Goal: Task Accomplishment & Management: Complete application form

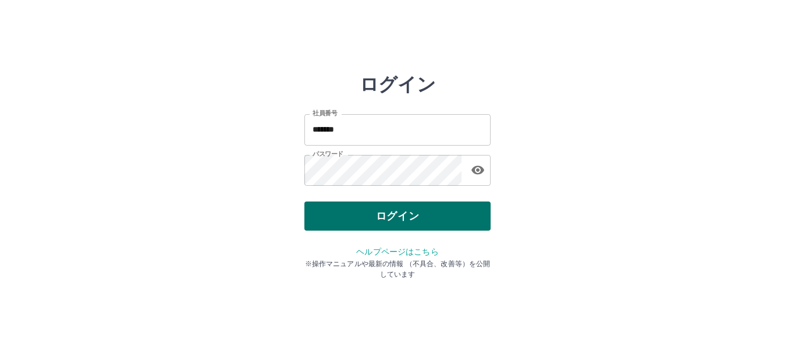
click at [392, 218] on button "ログイン" at bounding box center [398, 215] width 186 height 29
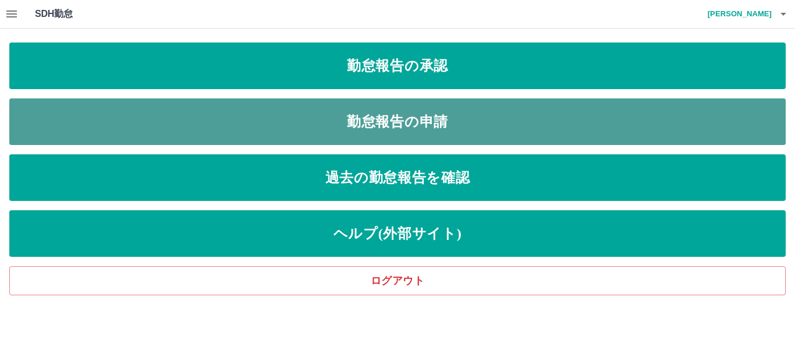
click at [391, 121] on link "勤怠報告の申請" at bounding box center [397, 121] width 777 height 47
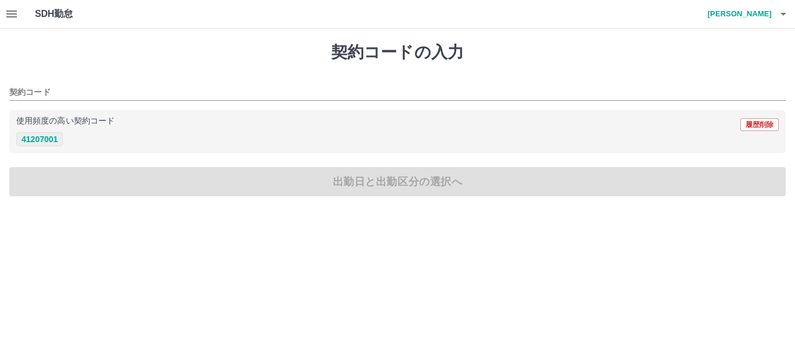
click at [47, 140] on button "41207001" at bounding box center [39, 139] width 47 height 14
type input "********"
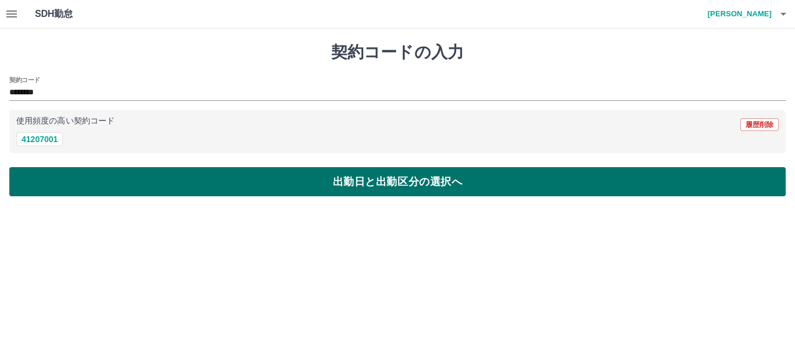
click at [351, 185] on button "出勤日と出勤区分の選択へ" at bounding box center [397, 181] width 777 height 29
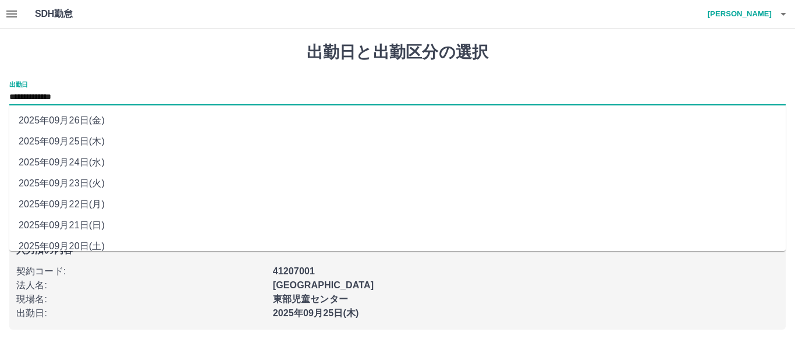
click at [9, 97] on input "**********" at bounding box center [397, 97] width 777 height 15
click at [56, 165] on li "2025年09月24日(水)" at bounding box center [397, 162] width 777 height 21
type input "**********"
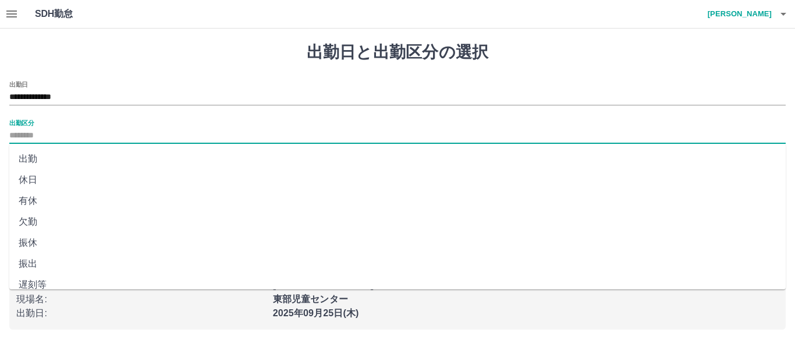
click at [12, 134] on input "出勤区分" at bounding box center [397, 136] width 777 height 15
click at [31, 245] on li "振休" at bounding box center [397, 242] width 777 height 21
type input "**"
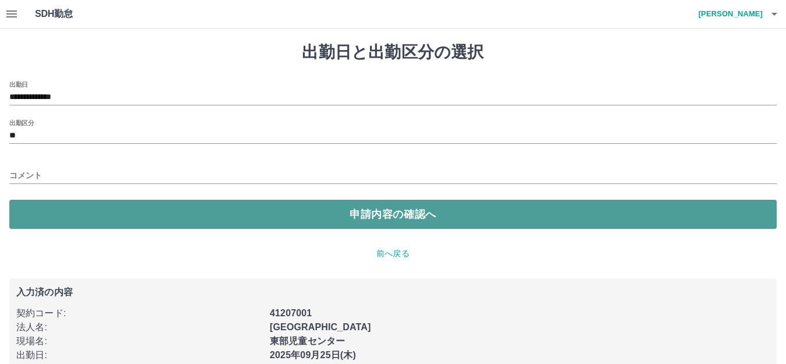
click at [392, 217] on button "申請内容の確認へ" at bounding box center [392, 214] width 767 height 29
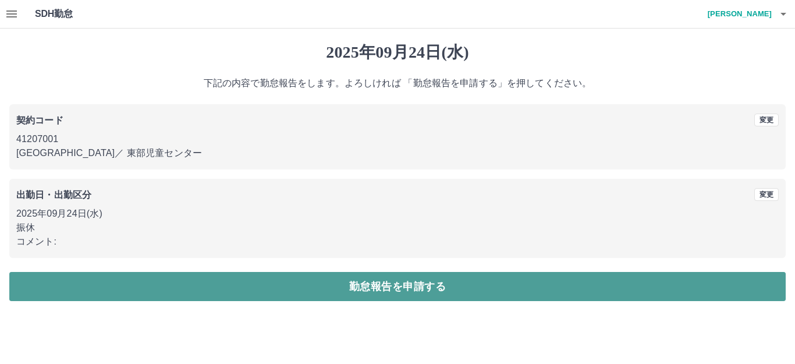
click at [395, 287] on button "勤怠報告を申請する" at bounding box center [397, 286] width 777 height 29
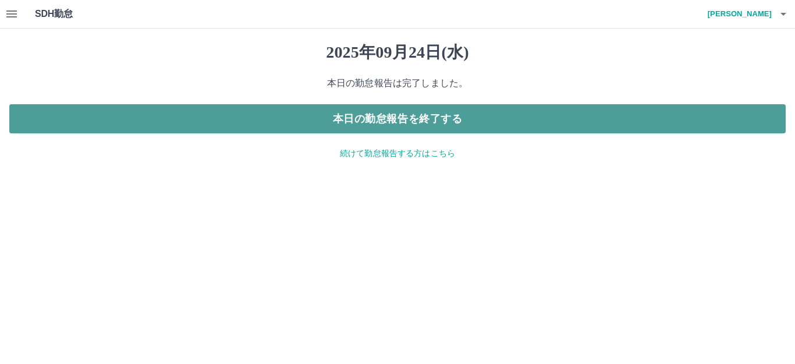
click at [383, 122] on button "本日の勤怠報告を終了する" at bounding box center [397, 118] width 777 height 29
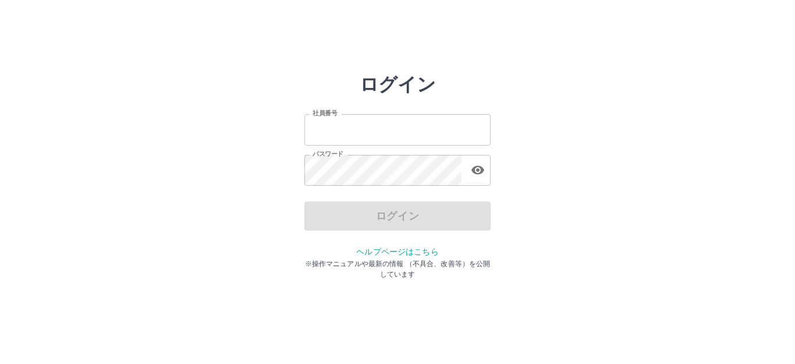
type input "*******"
click at [395, 221] on div "ログイン" at bounding box center [398, 215] width 186 height 29
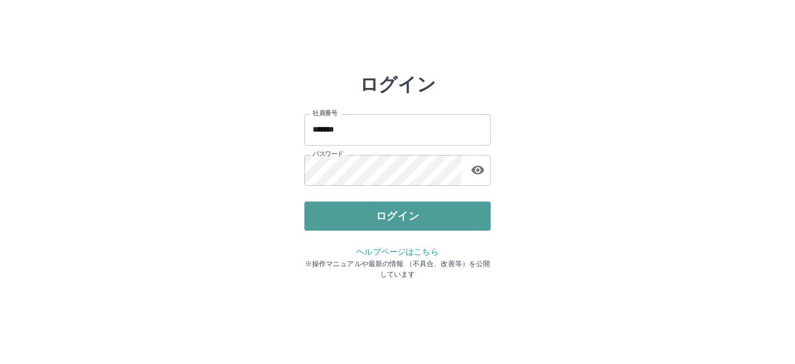
click at [395, 221] on button "ログイン" at bounding box center [398, 215] width 186 height 29
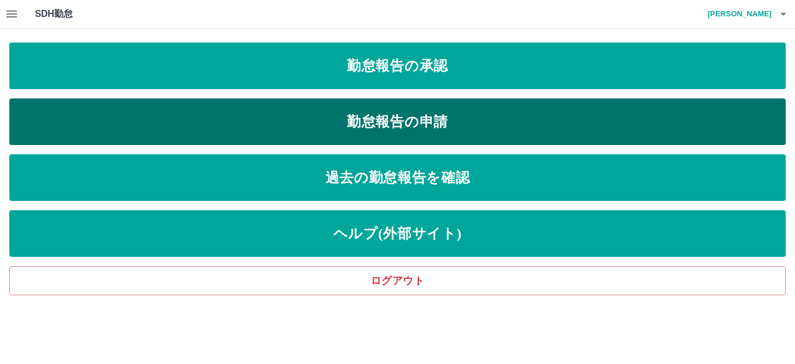
click at [397, 121] on link "勤怠報告の申請" at bounding box center [397, 121] width 777 height 47
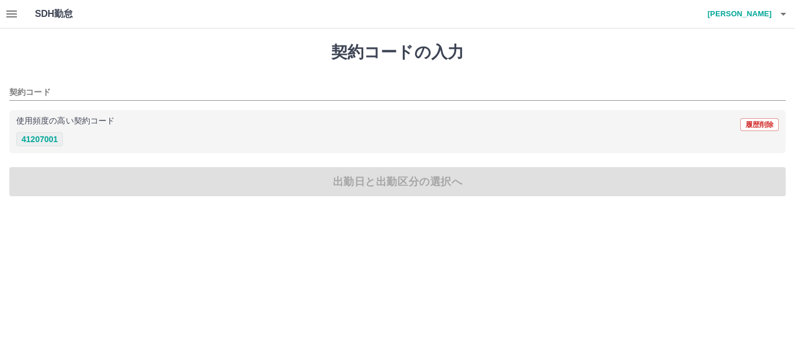
click at [38, 142] on button "41207001" at bounding box center [39, 139] width 47 height 14
type input "********"
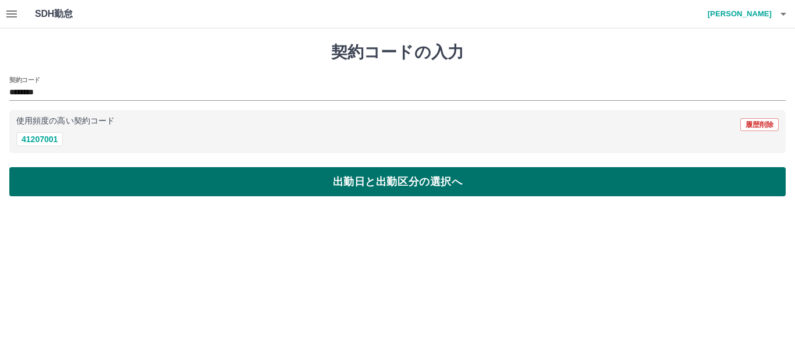
click at [343, 182] on button "出勤日と出勤区分の選択へ" at bounding box center [397, 181] width 777 height 29
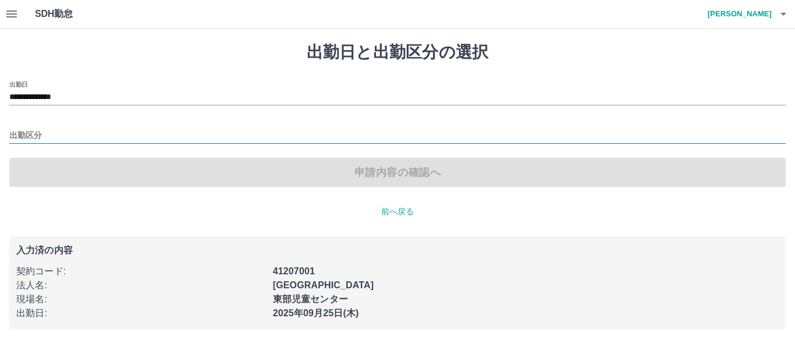
click at [12, 133] on input "出勤区分" at bounding box center [397, 136] width 777 height 15
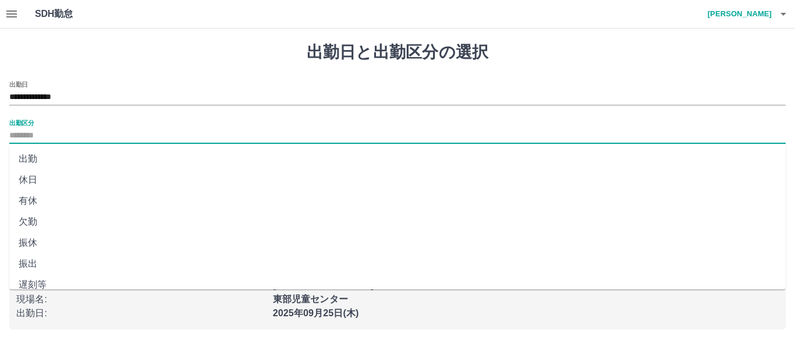
click at [31, 158] on li "出勤" at bounding box center [397, 158] width 777 height 21
type input "**"
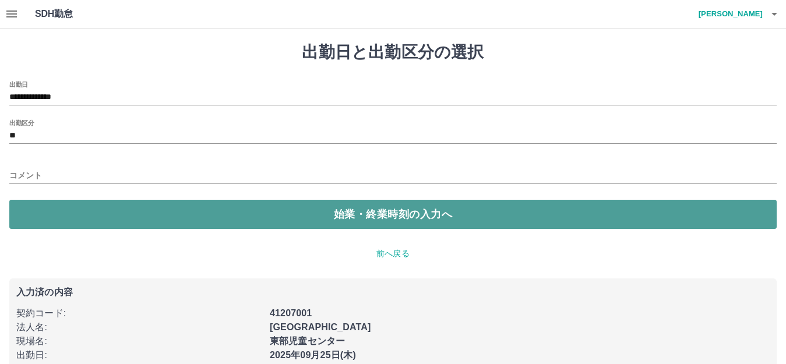
click at [337, 215] on button "始業・終業時刻の入力へ" at bounding box center [392, 214] width 767 height 29
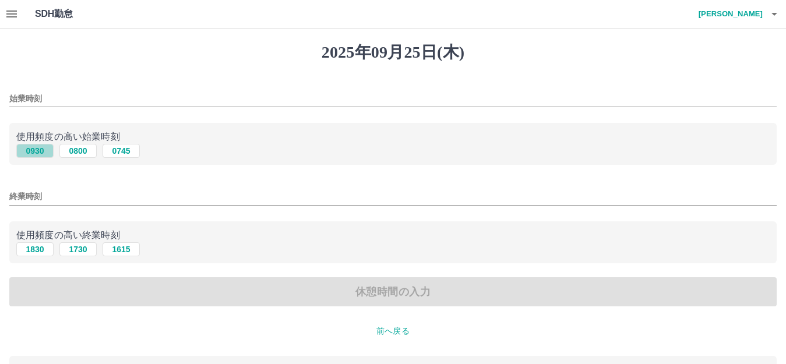
click at [34, 155] on button "0930" at bounding box center [34, 151] width 37 height 14
type input "****"
click at [37, 252] on button "1830" at bounding box center [34, 249] width 37 height 14
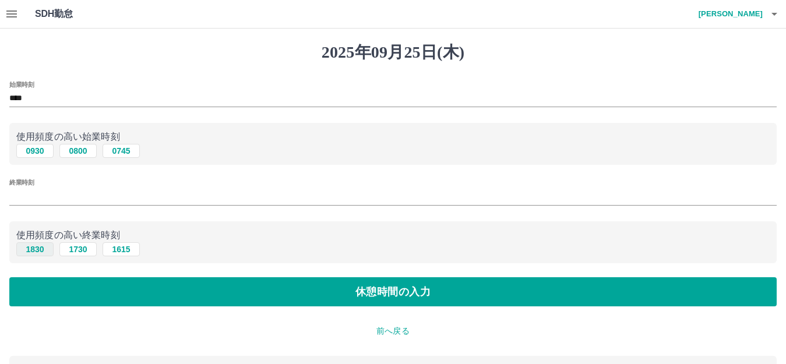
type input "****"
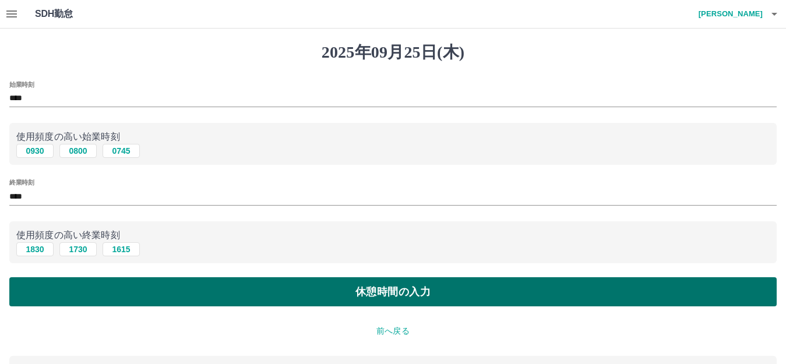
click at [371, 293] on button "休憩時間の入力" at bounding box center [392, 291] width 767 height 29
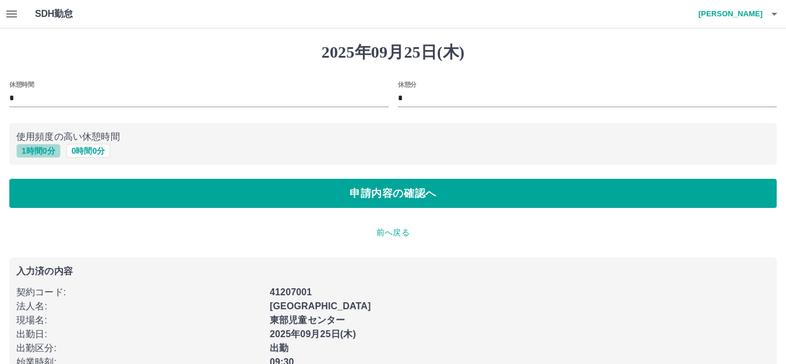
click at [31, 154] on button "1 時間 0 分" at bounding box center [38, 151] width 44 height 14
type input "*"
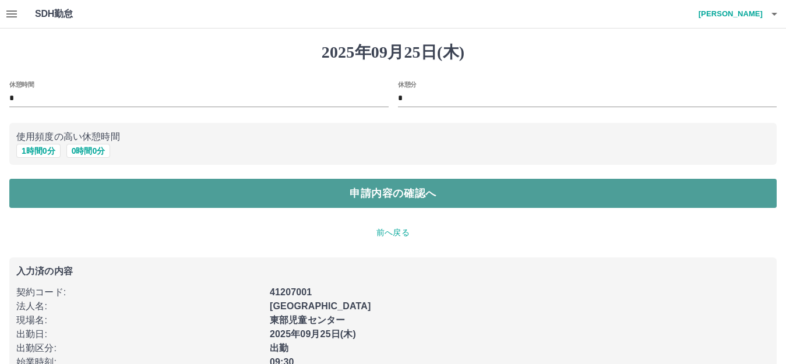
click at [388, 197] on button "申請内容の確認へ" at bounding box center [392, 193] width 767 height 29
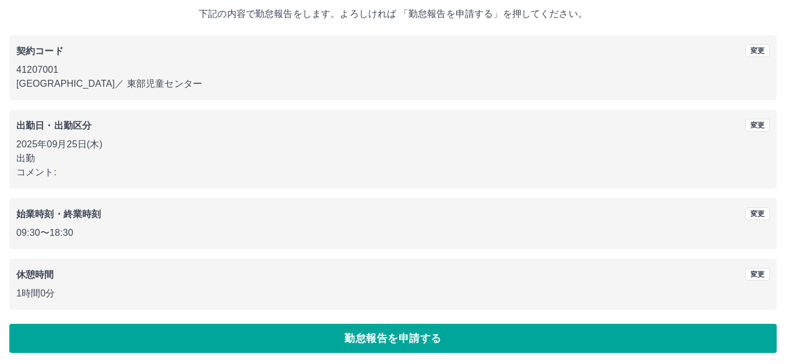
scroll to position [72, 0]
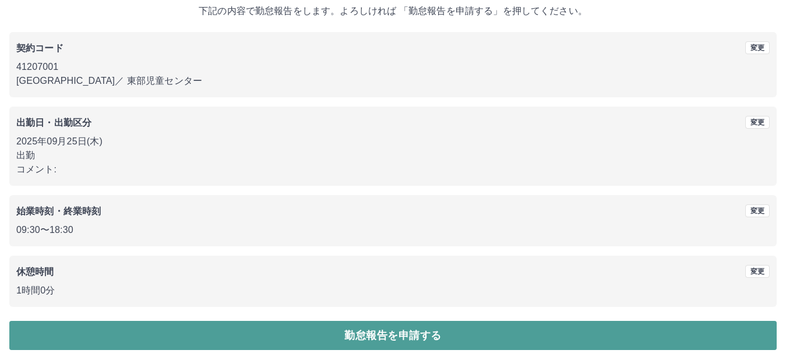
click at [393, 337] on button "勤怠報告を申請する" at bounding box center [392, 335] width 767 height 29
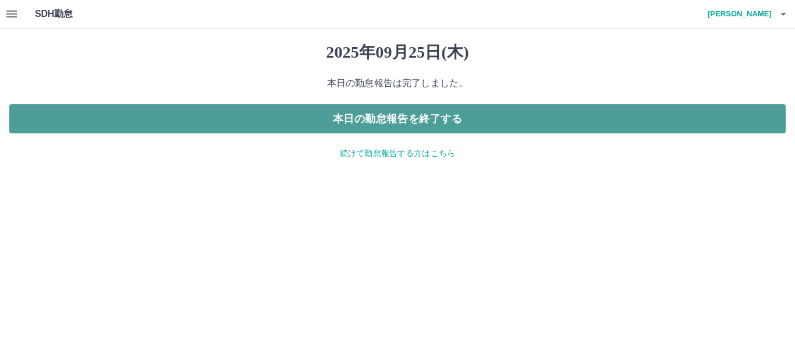
click at [397, 121] on button "本日の勤怠報告を終了する" at bounding box center [397, 118] width 777 height 29
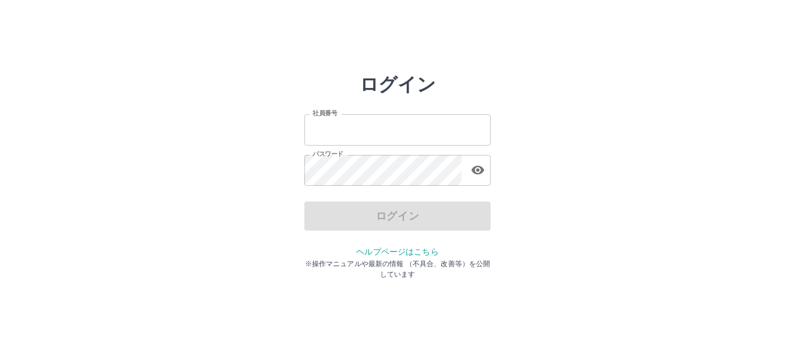
type input "*******"
click at [395, 221] on div "ログイン" at bounding box center [398, 215] width 186 height 29
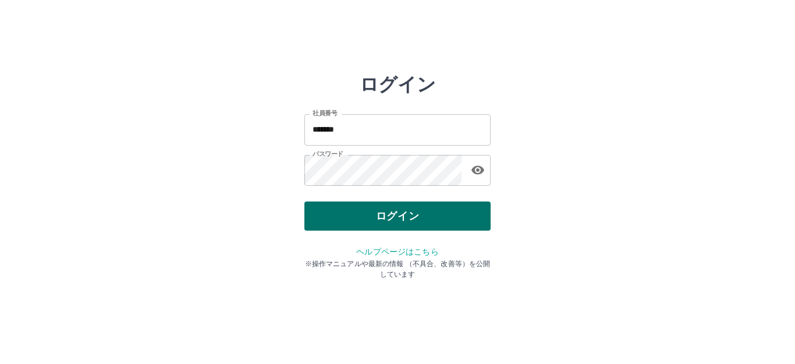
click at [395, 218] on button "ログイン" at bounding box center [398, 215] width 186 height 29
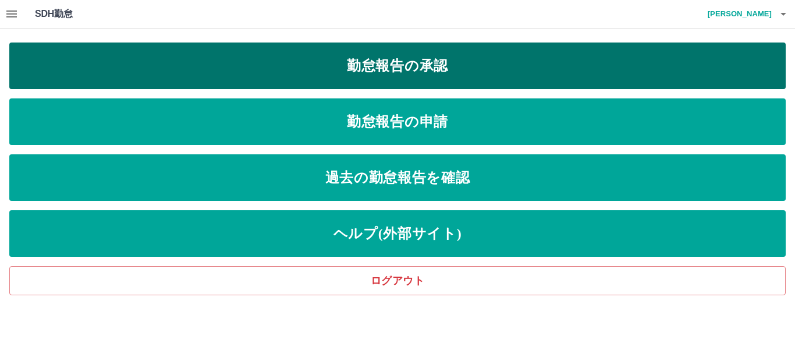
click at [402, 64] on link "勤怠報告の承認" at bounding box center [397, 66] width 777 height 47
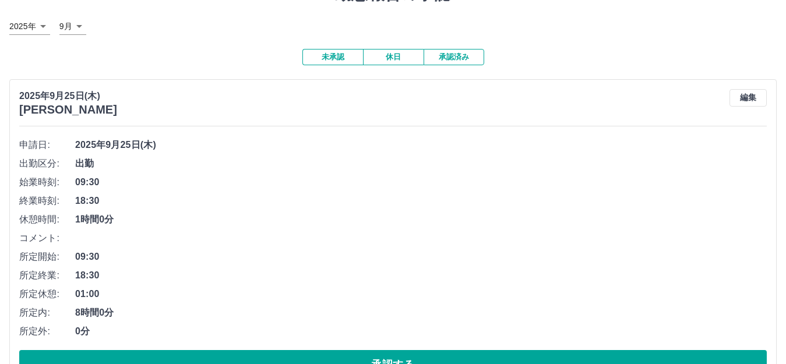
scroll to position [116, 0]
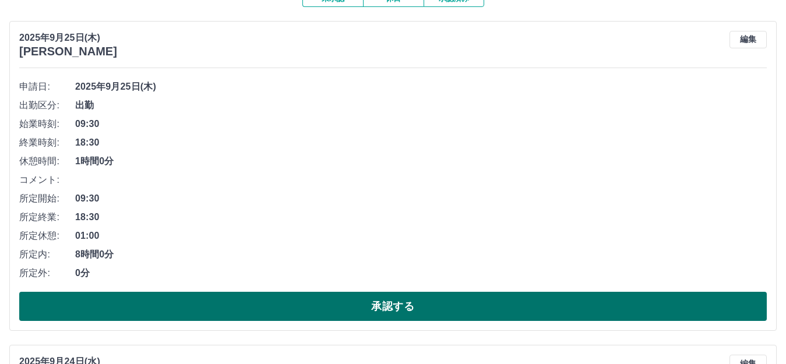
click at [391, 306] on button "承認する" at bounding box center [392, 306] width 747 height 29
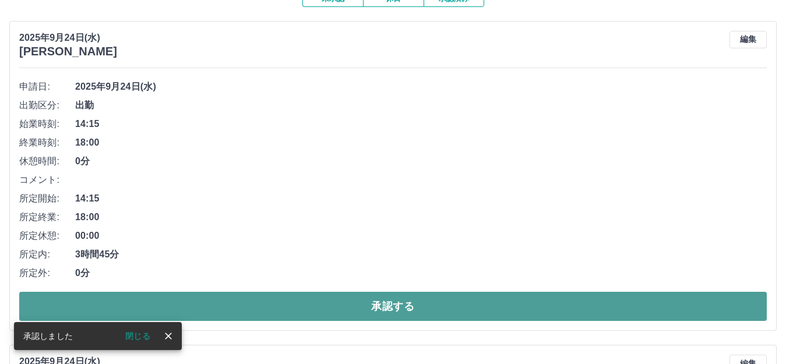
click at [390, 307] on button "承認する" at bounding box center [392, 306] width 747 height 29
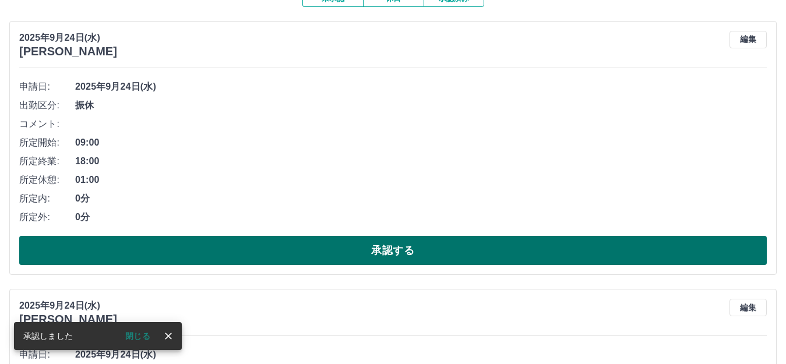
click at [386, 253] on button "承認する" at bounding box center [392, 250] width 747 height 29
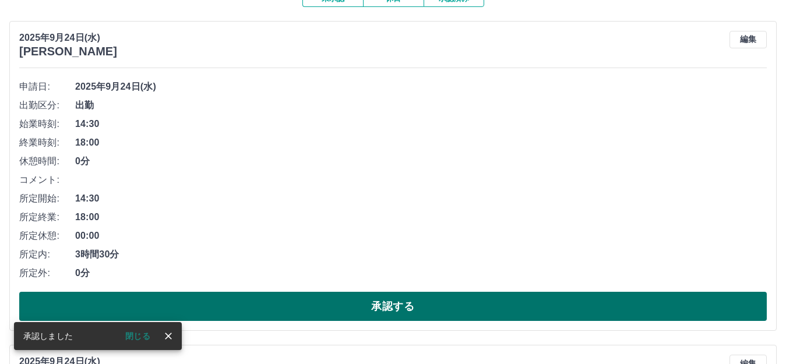
click at [392, 308] on button "承認する" at bounding box center [392, 306] width 747 height 29
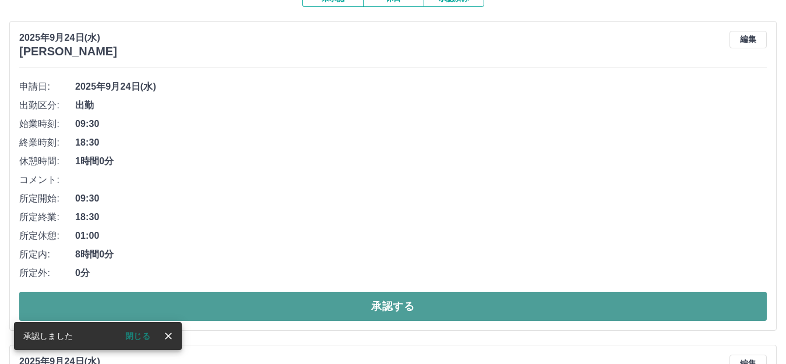
click at [394, 312] on button "承認する" at bounding box center [392, 306] width 747 height 29
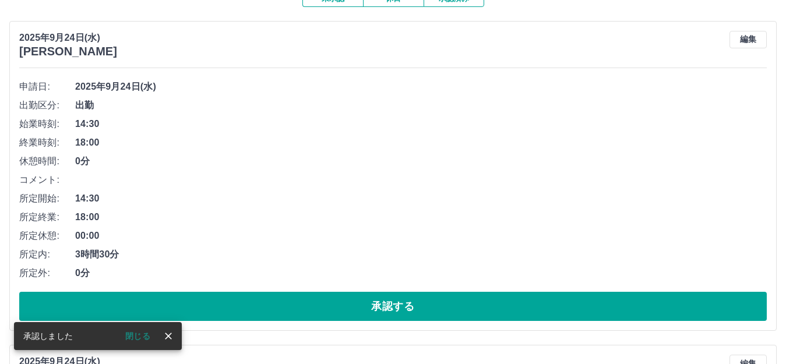
click at [390, 311] on button "承認する" at bounding box center [392, 306] width 747 height 29
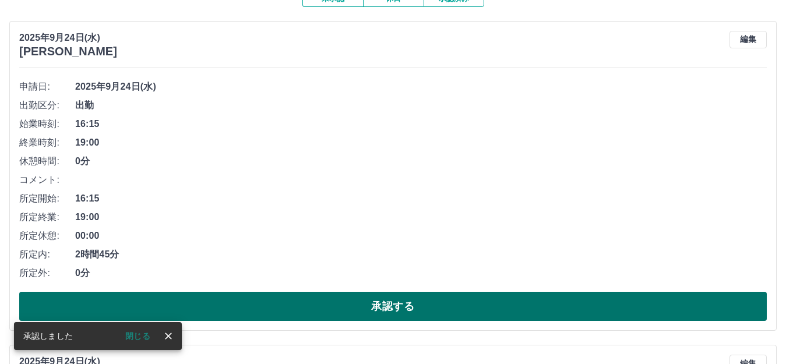
click at [390, 311] on button "承認する" at bounding box center [392, 306] width 747 height 29
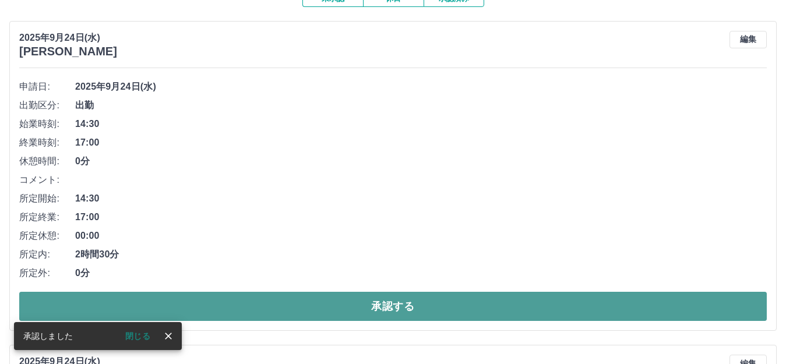
click at [392, 310] on button "承認する" at bounding box center [392, 306] width 747 height 29
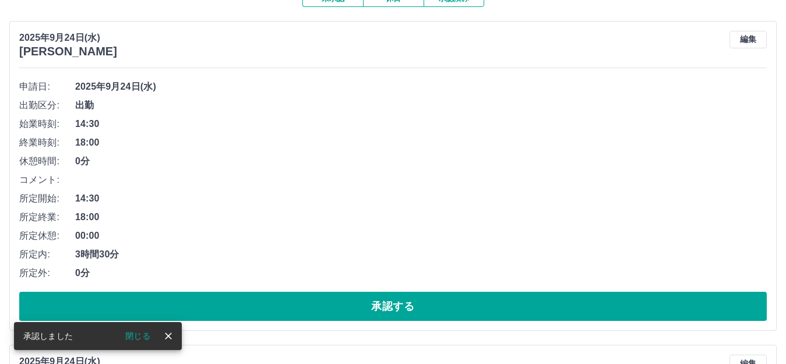
click at [392, 310] on button "承認する" at bounding box center [392, 306] width 747 height 29
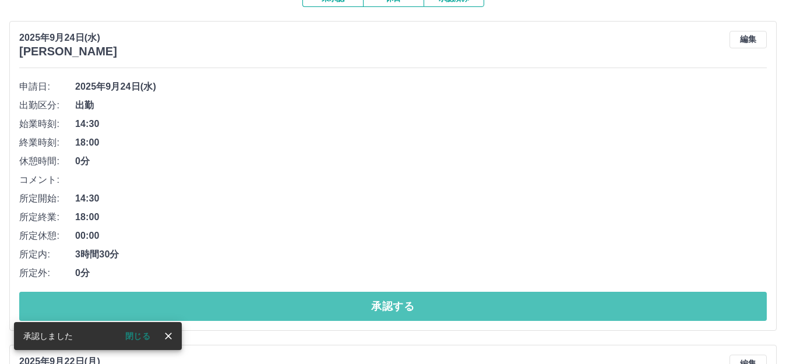
click at [392, 310] on button "承認する" at bounding box center [392, 306] width 747 height 29
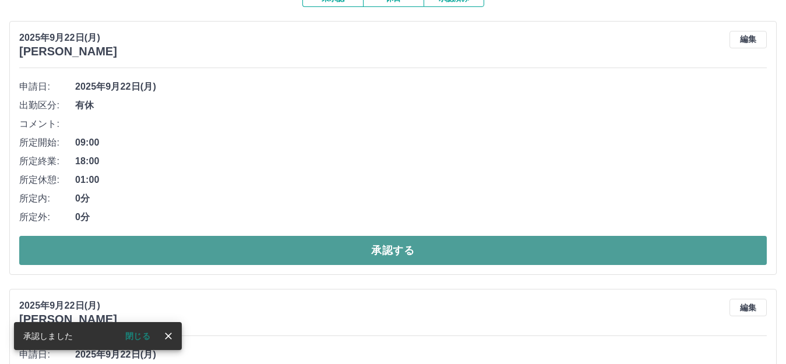
click at [389, 250] on button "承認する" at bounding box center [392, 250] width 747 height 29
click at [391, 252] on button "承認する" at bounding box center [392, 250] width 747 height 29
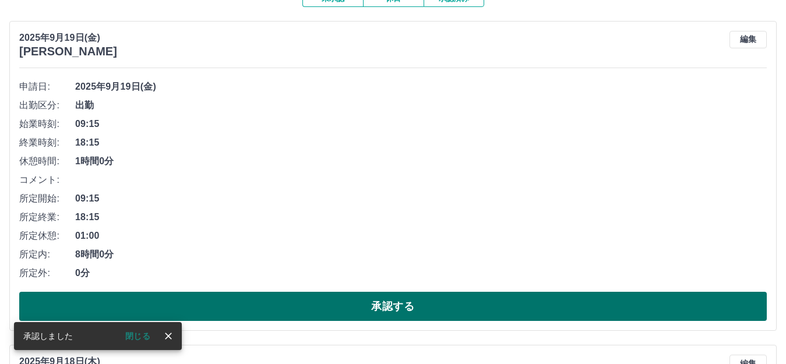
click at [395, 307] on button "承認する" at bounding box center [392, 306] width 747 height 29
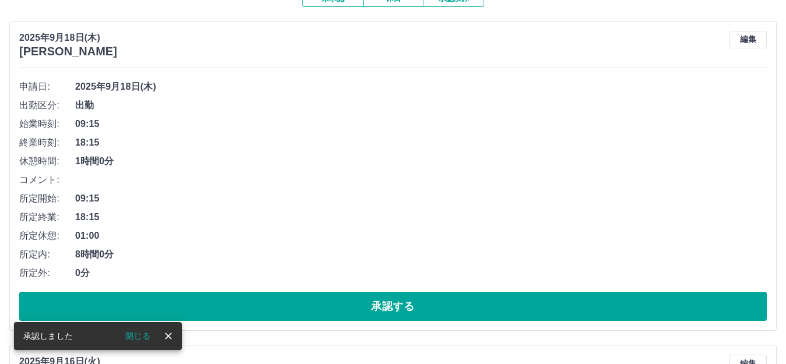
click at [390, 308] on button "承認する" at bounding box center [392, 306] width 747 height 29
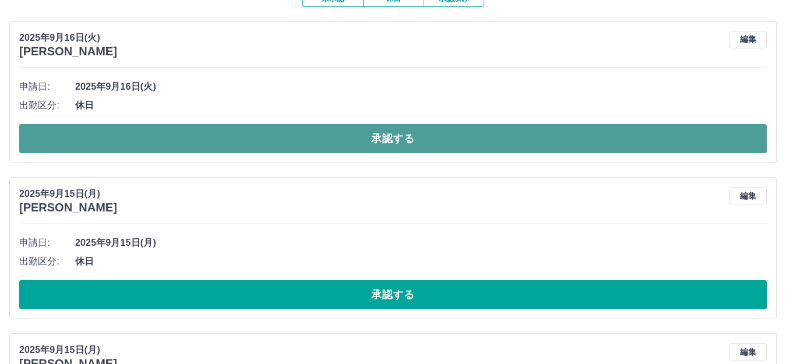
click at [383, 138] on button "承認する" at bounding box center [392, 138] width 747 height 29
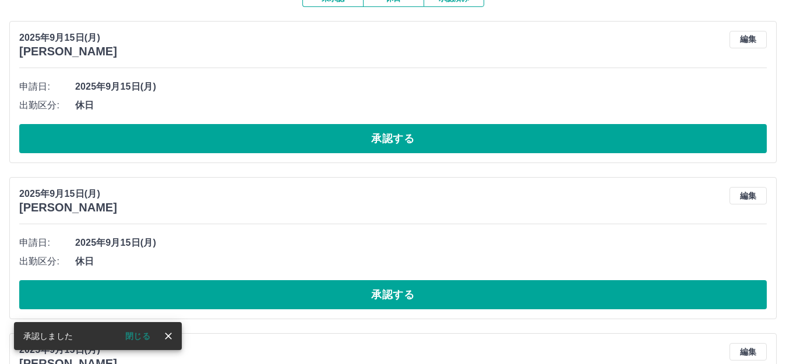
click at [388, 144] on button "承認する" at bounding box center [392, 138] width 747 height 29
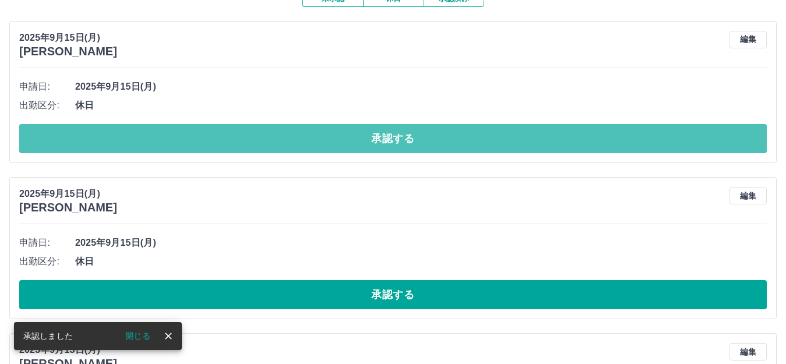
click at [388, 144] on button "承認する" at bounding box center [392, 138] width 747 height 29
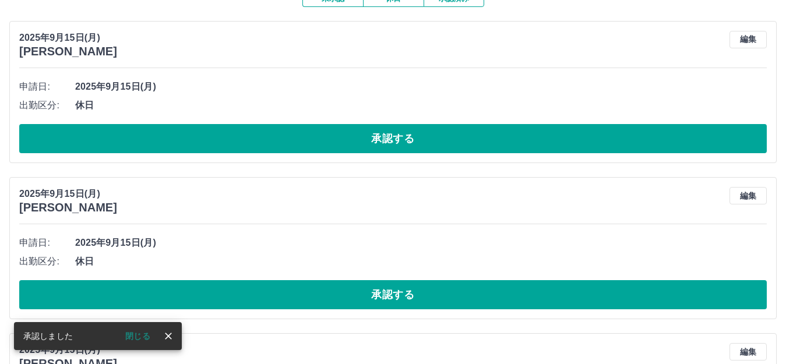
click at [388, 142] on button "承認する" at bounding box center [392, 138] width 747 height 29
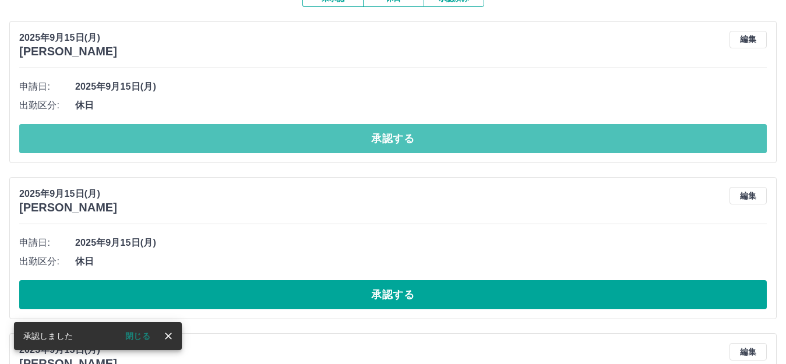
click at [388, 142] on button "承認する" at bounding box center [392, 138] width 747 height 29
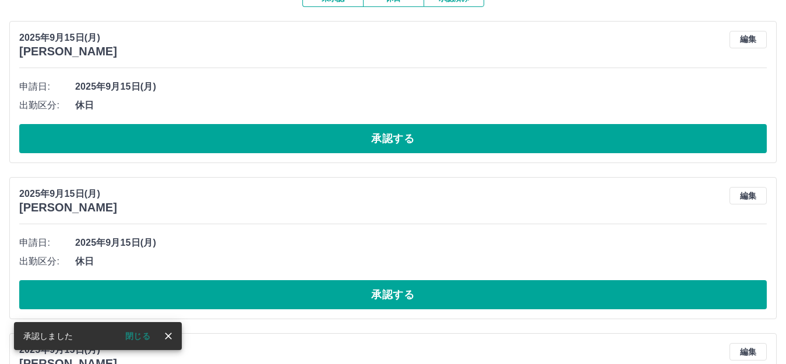
click at [386, 142] on button "承認する" at bounding box center [392, 138] width 747 height 29
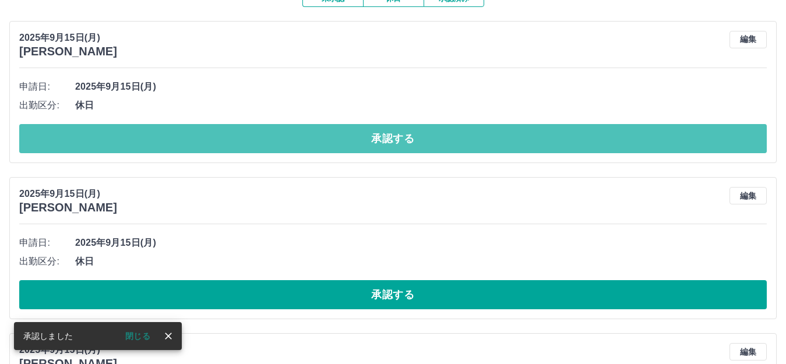
click at [386, 142] on button "承認する" at bounding box center [392, 138] width 747 height 29
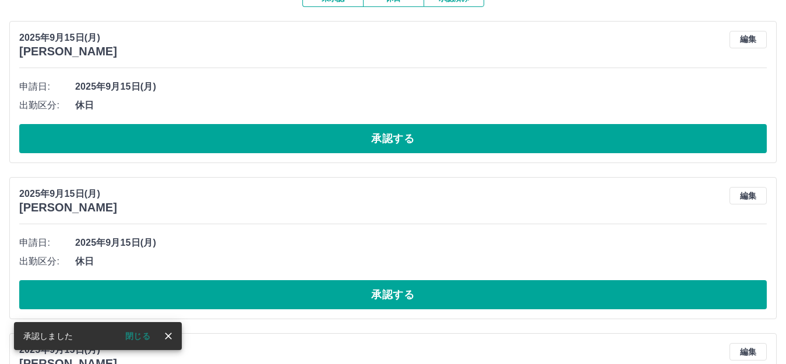
click at [386, 142] on button "承認する" at bounding box center [392, 138] width 747 height 29
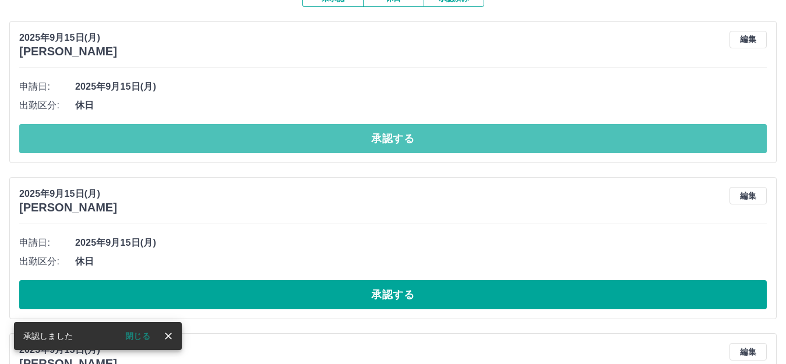
click at [386, 142] on button "承認する" at bounding box center [392, 138] width 747 height 29
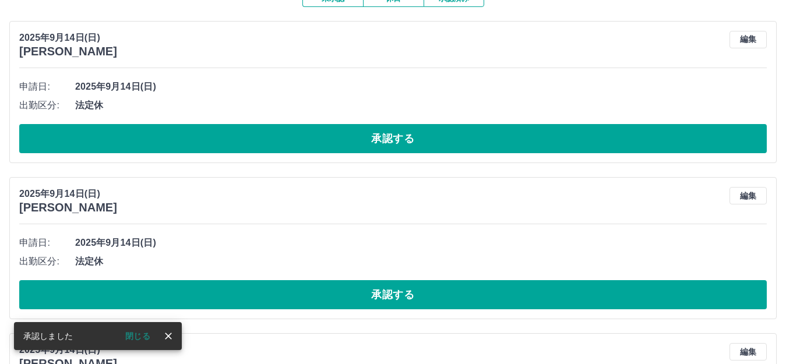
click at [386, 142] on button "承認する" at bounding box center [392, 138] width 747 height 29
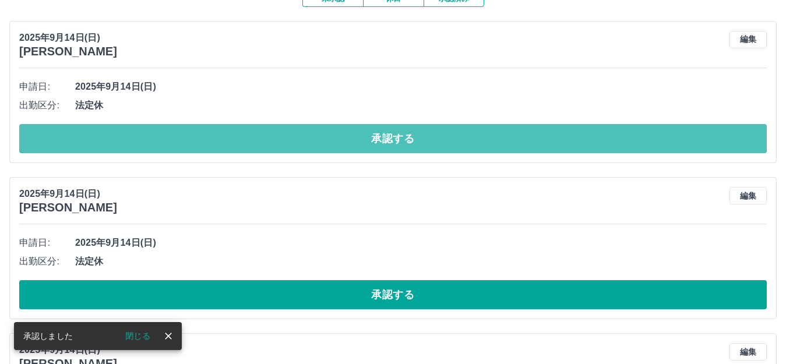
click at [386, 142] on button "承認する" at bounding box center [392, 138] width 747 height 29
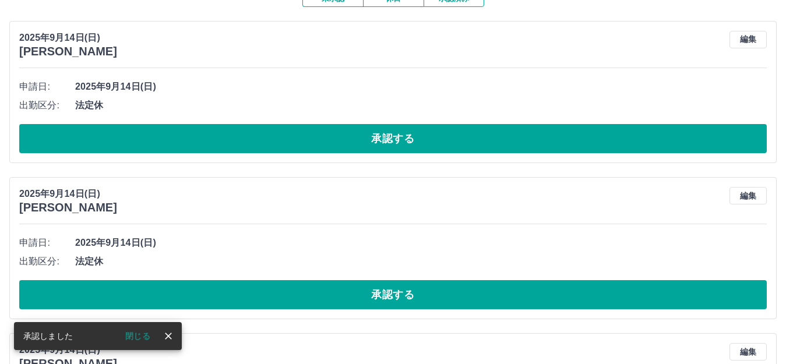
click at [386, 142] on button "承認する" at bounding box center [392, 138] width 747 height 29
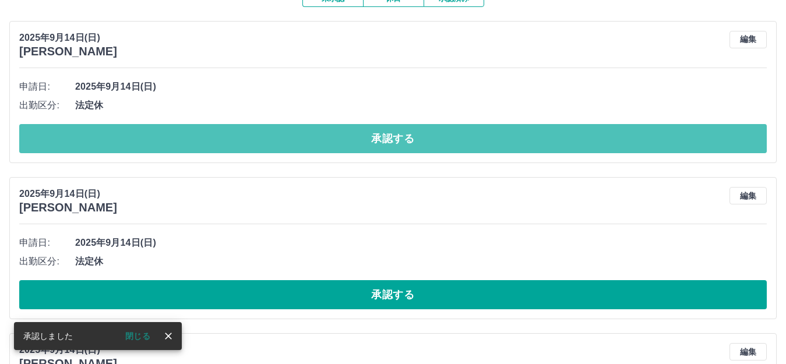
click at [386, 142] on button "承認する" at bounding box center [392, 138] width 747 height 29
click at [388, 140] on button "承認する" at bounding box center [392, 138] width 747 height 29
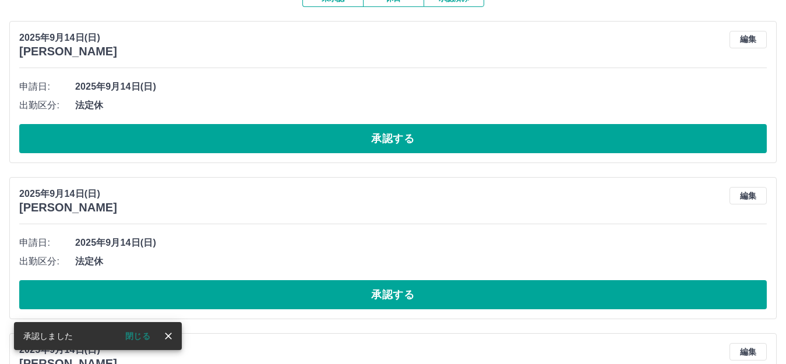
click at [388, 140] on button "承認する" at bounding box center [392, 138] width 747 height 29
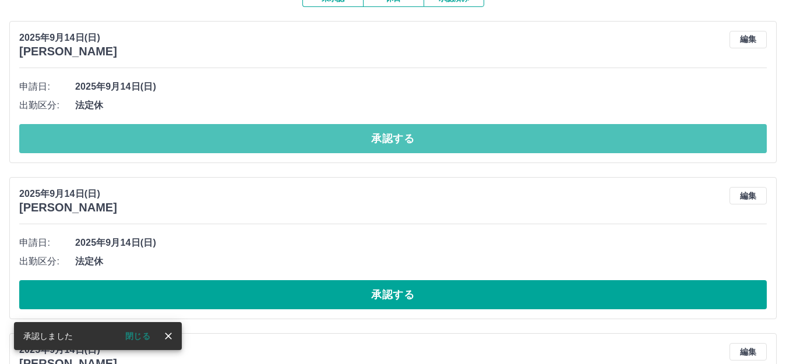
click at [388, 140] on button "承認する" at bounding box center [392, 138] width 747 height 29
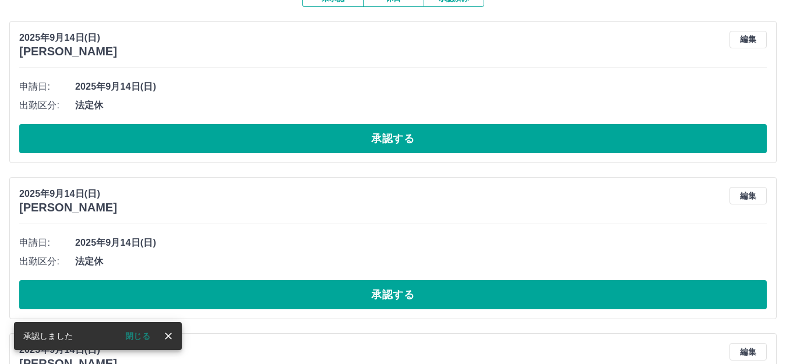
click at [388, 140] on button "承認する" at bounding box center [392, 138] width 747 height 29
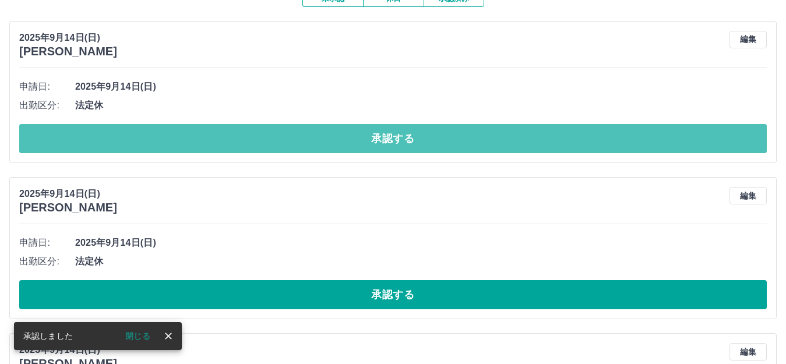
click at [386, 142] on button "承認する" at bounding box center [392, 138] width 747 height 29
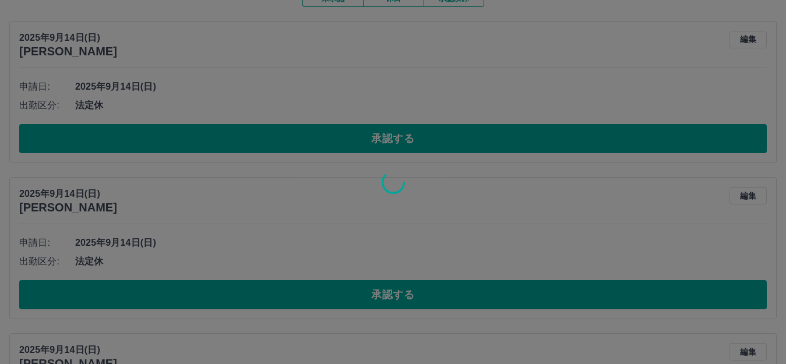
scroll to position [87, 0]
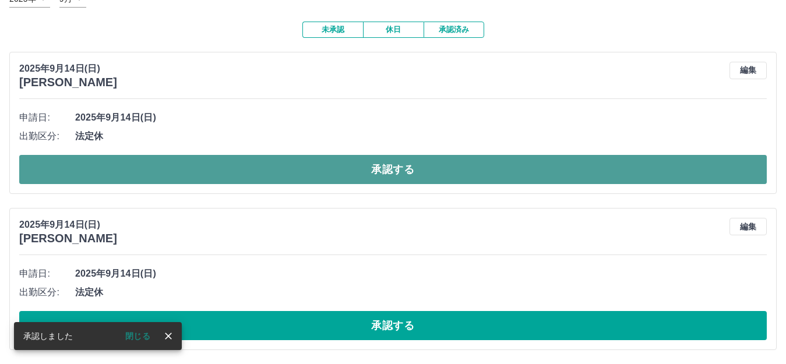
click at [388, 167] on button "承認する" at bounding box center [392, 169] width 747 height 29
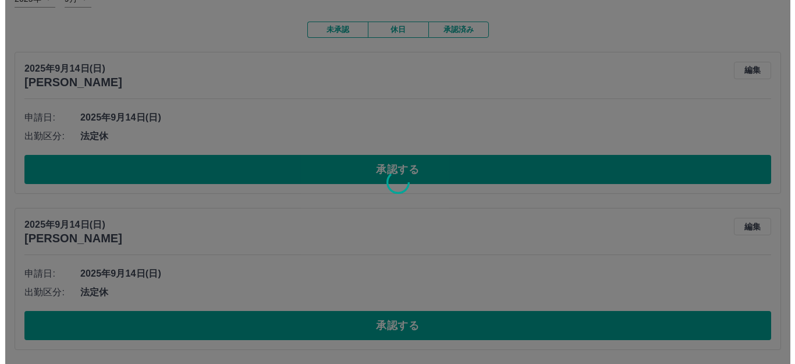
scroll to position [0, 0]
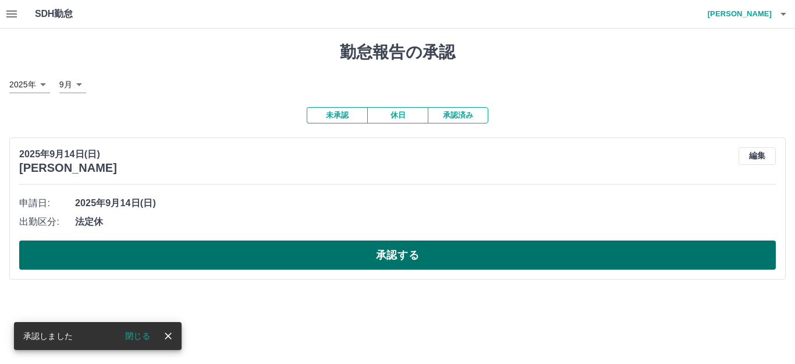
click at [397, 260] on button "承認する" at bounding box center [397, 255] width 757 height 29
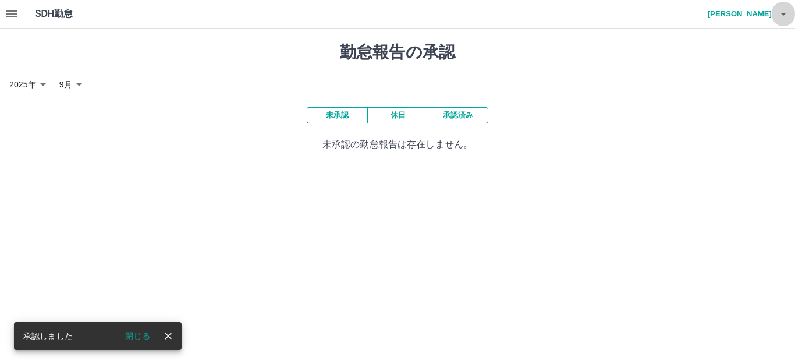
click at [784, 16] on icon "button" at bounding box center [784, 14] width 6 height 3
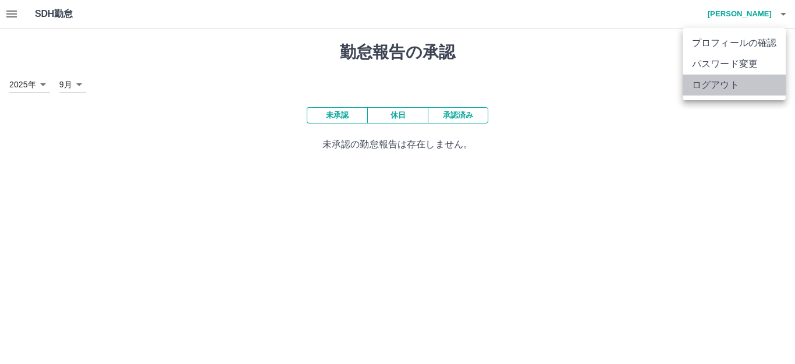
click at [715, 88] on li "ログアウト" at bounding box center [734, 85] width 103 height 21
